Goal: Transaction & Acquisition: Purchase product/service

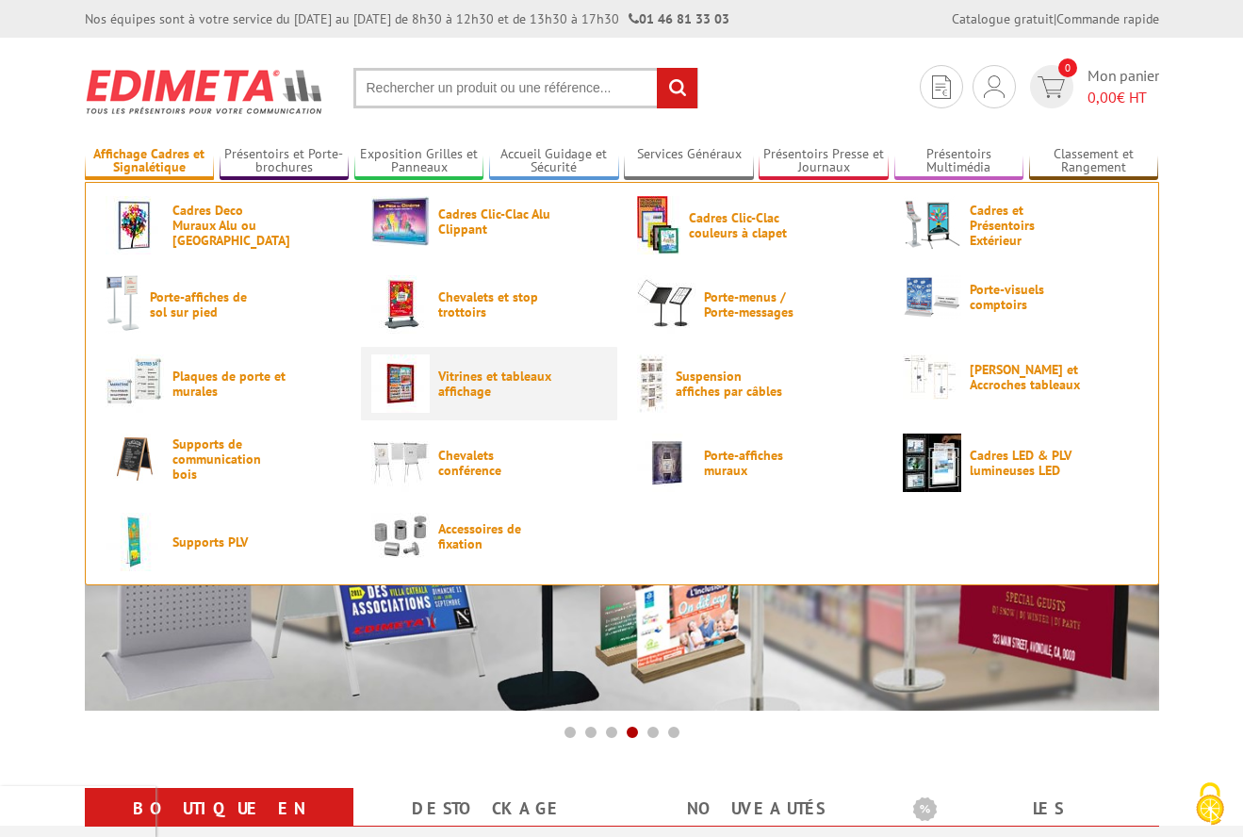
click at [474, 384] on span "Vitrines et tableaux affichage" at bounding box center [494, 383] width 113 height 30
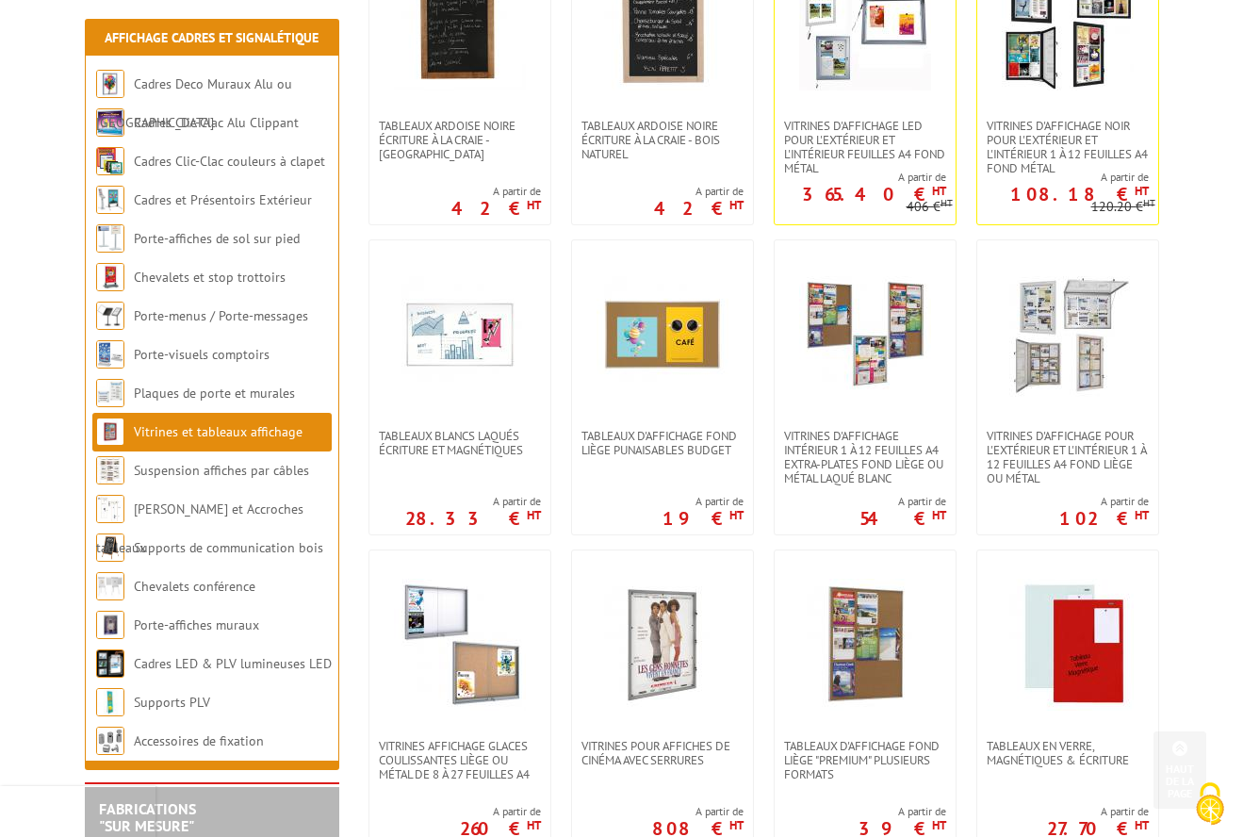
scroll to position [471, 0]
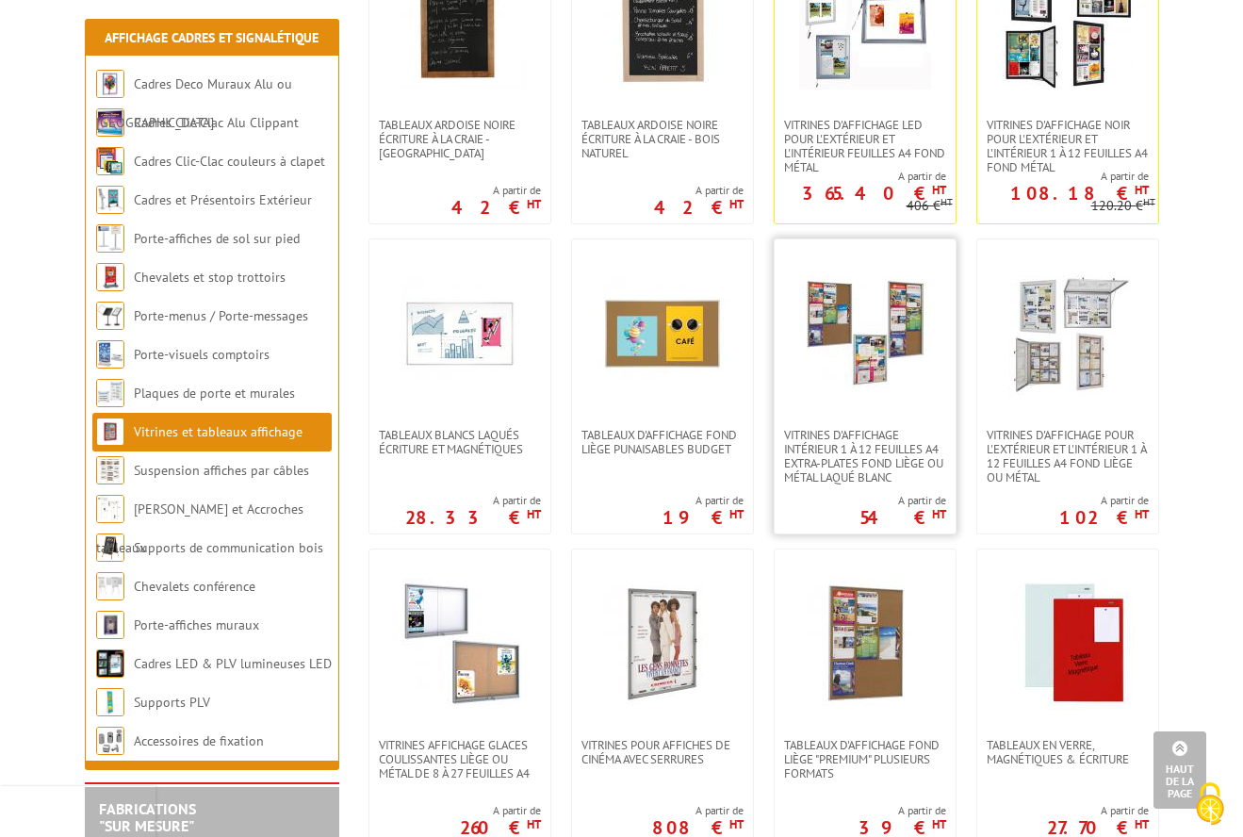
click at [878, 317] on img at bounding box center [865, 334] width 132 height 132
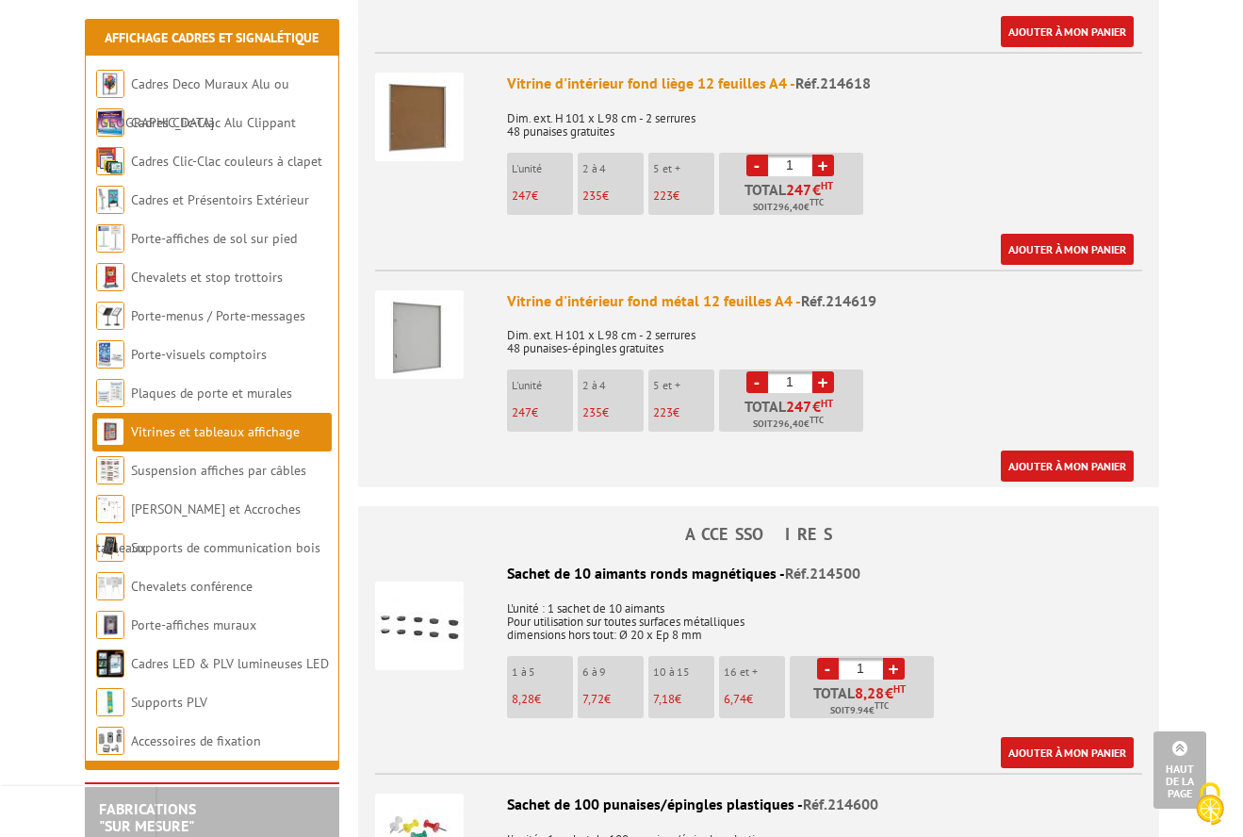
scroll to position [2921, 0]
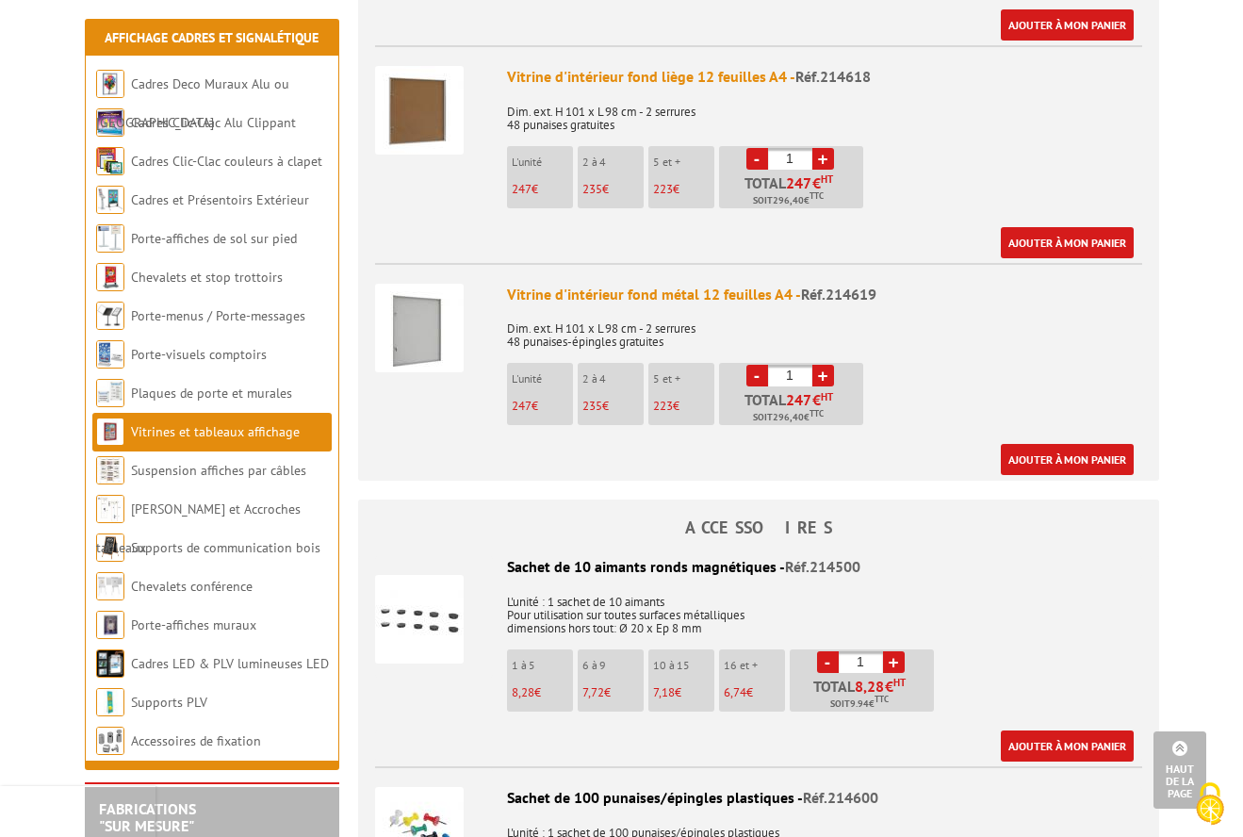
click at [431, 312] on img at bounding box center [419, 328] width 89 height 89
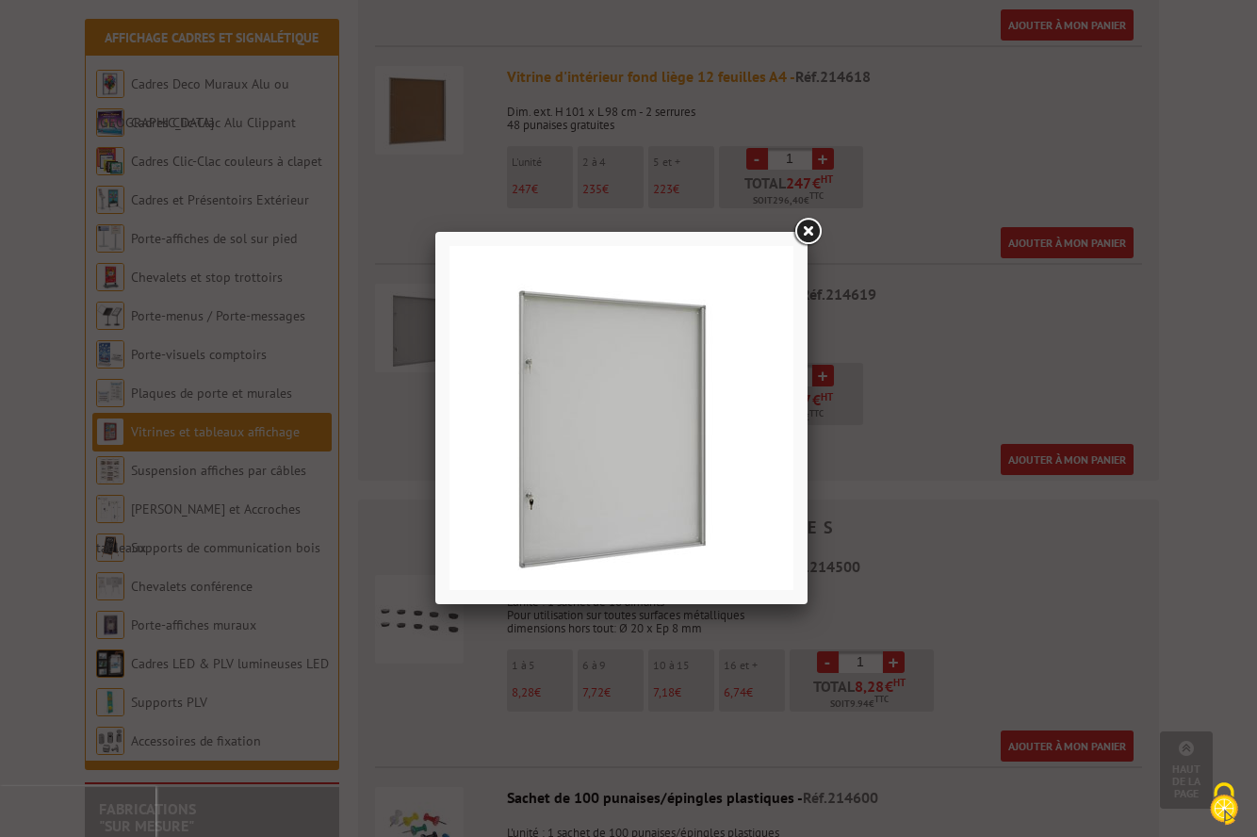
click at [985, 349] on div at bounding box center [628, 418] width 1257 height 837
